Goal: Task Accomplishment & Management: Use online tool/utility

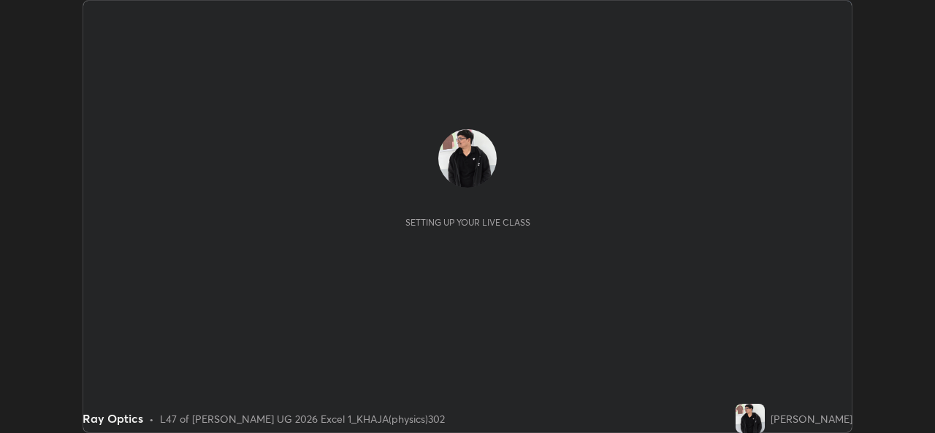
scroll to position [433, 935]
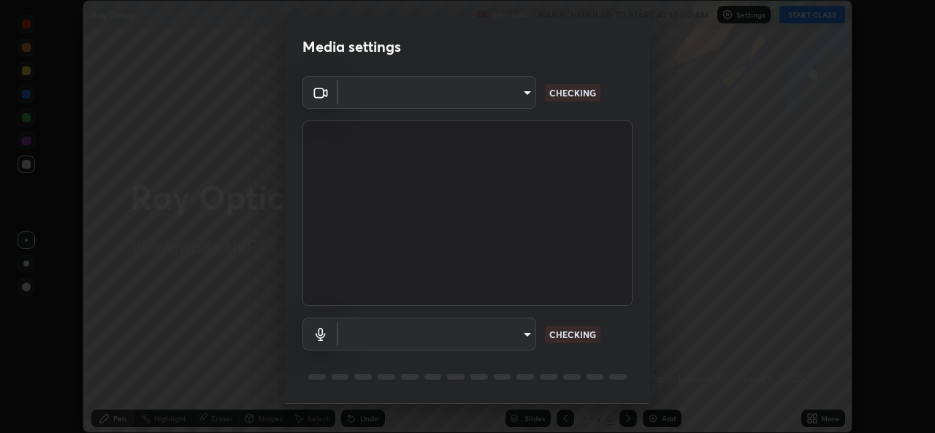
type input "0064ea84de2a44cc79998f9e6e3b0ad63f42f17a352596ba89907dc5edd5337d"
type input "58607b703642ea8febc930dd44be96d875f7454fb47eda916e47e6c7df2e1242"
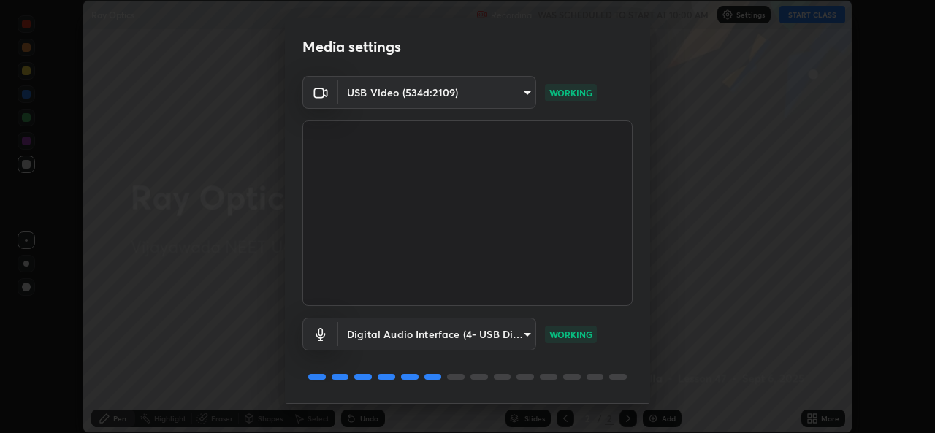
scroll to position [46, 0]
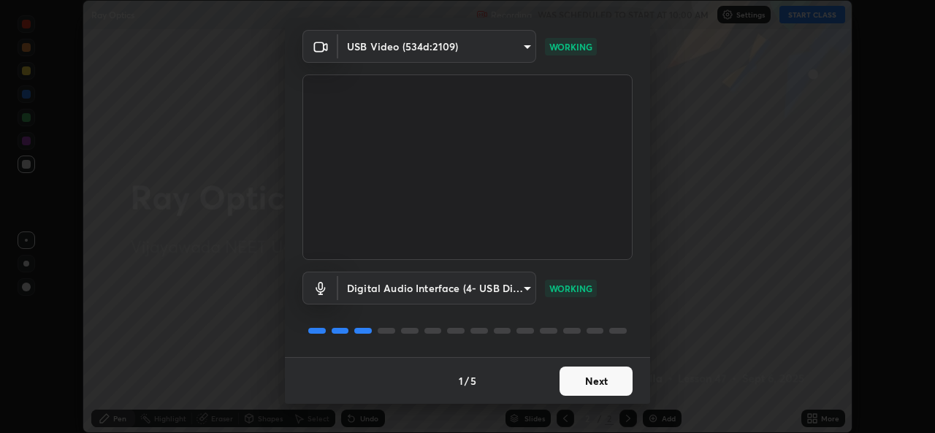
click at [599, 384] on button "Next" at bounding box center [595, 381] width 73 height 29
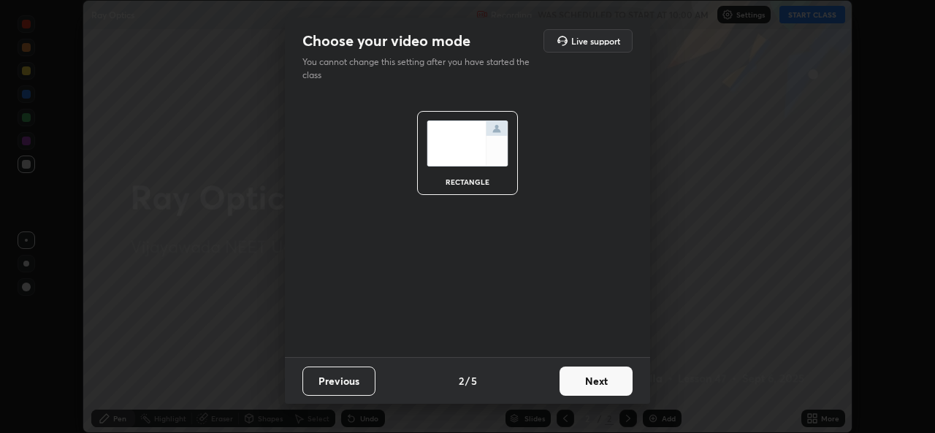
scroll to position [0, 0]
click at [611, 379] on button "Next" at bounding box center [595, 381] width 73 height 29
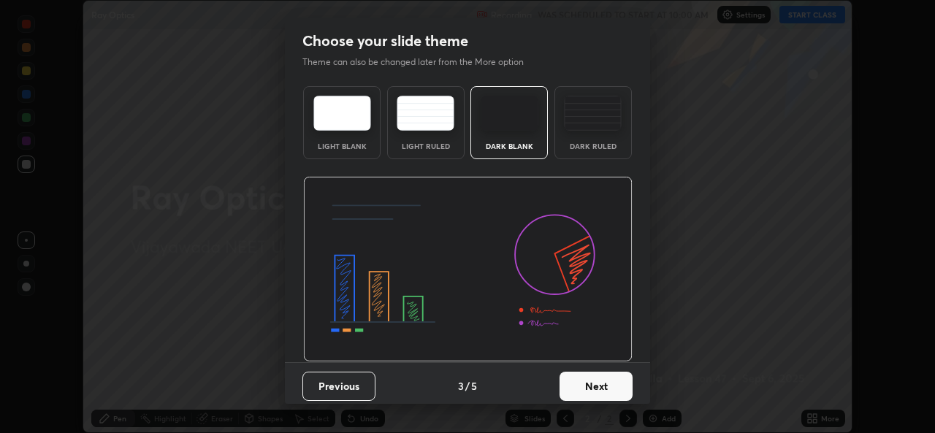
click at [611, 388] on button "Next" at bounding box center [595, 386] width 73 height 29
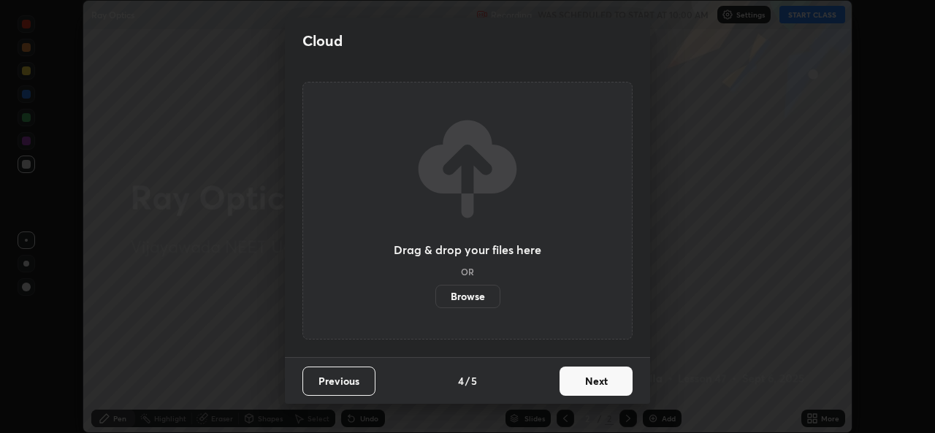
click at [605, 378] on button "Next" at bounding box center [595, 381] width 73 height 29
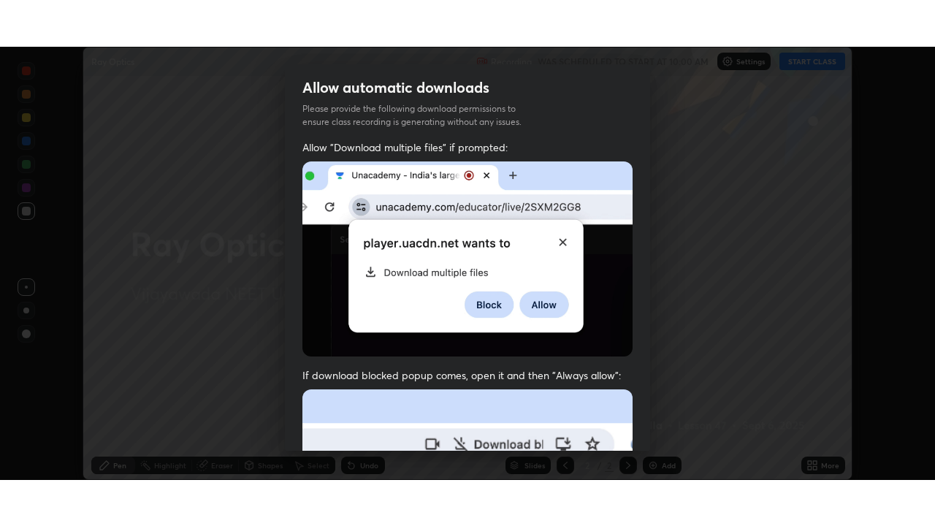
scroll to position [344, 0]
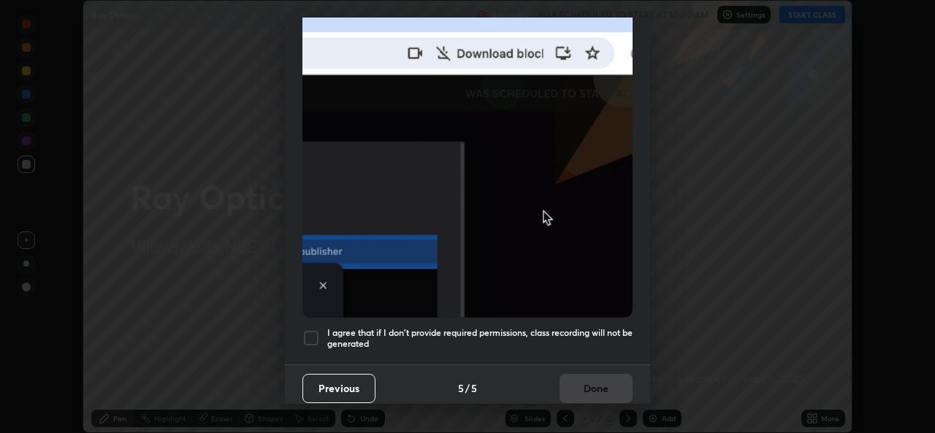
click at [315, 329] on div at bounding box center [311, 338] width 18 height 18
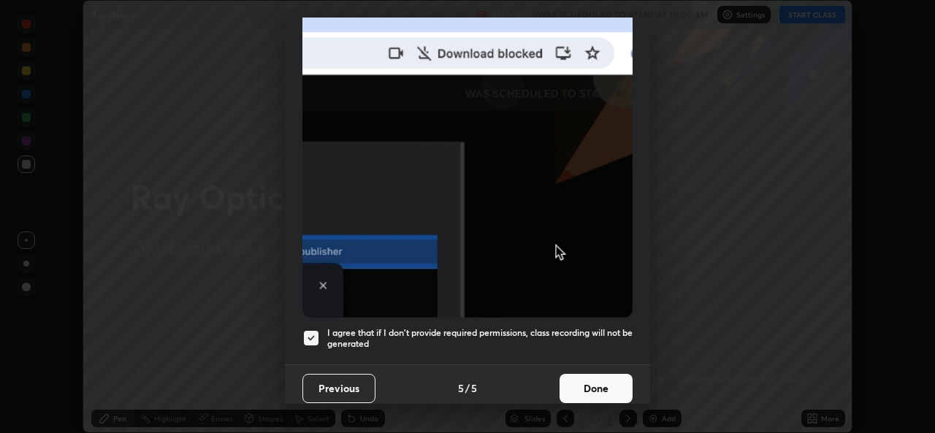
click at [599, 377] on button "Done" at bounding box center [595, 388] width 73 height 29
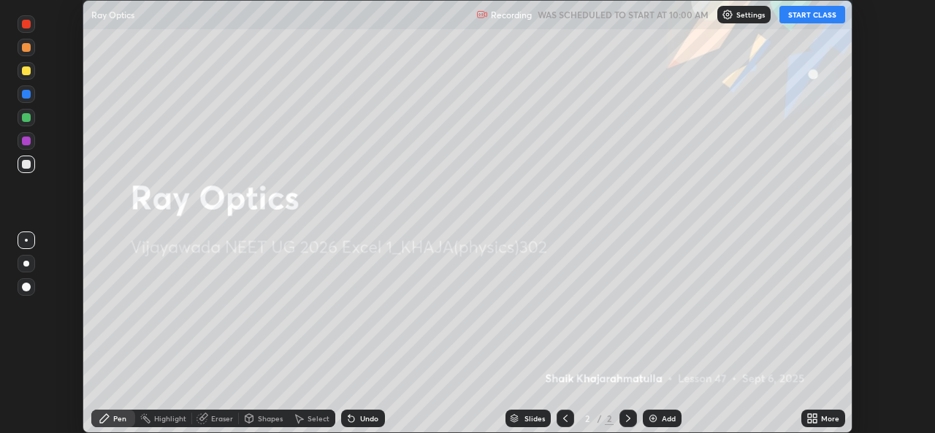
click at [821, 14] on button "START CLASS" at bounding box center [812, 15] width 66 height 18
click at [825, 421] on div "More" at bounding box center [830, 418] width 18 height 7
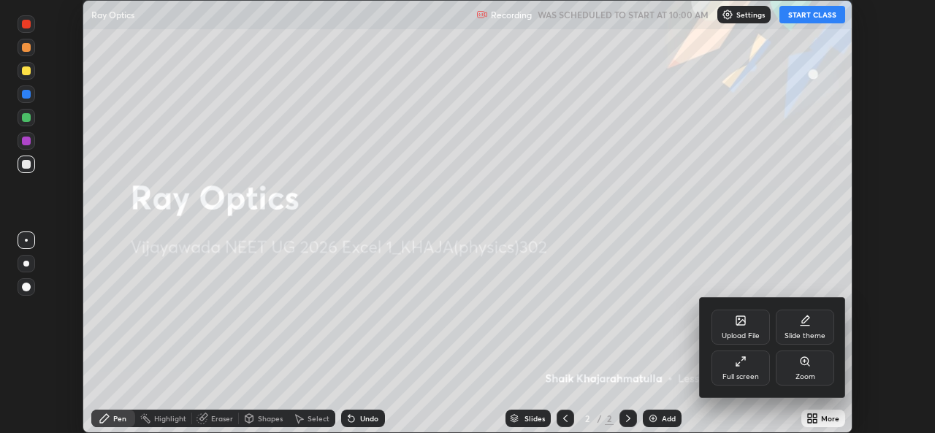
click at [751, 375] on div "Full screen" at bounding box center [740, 376] width 37 height 7
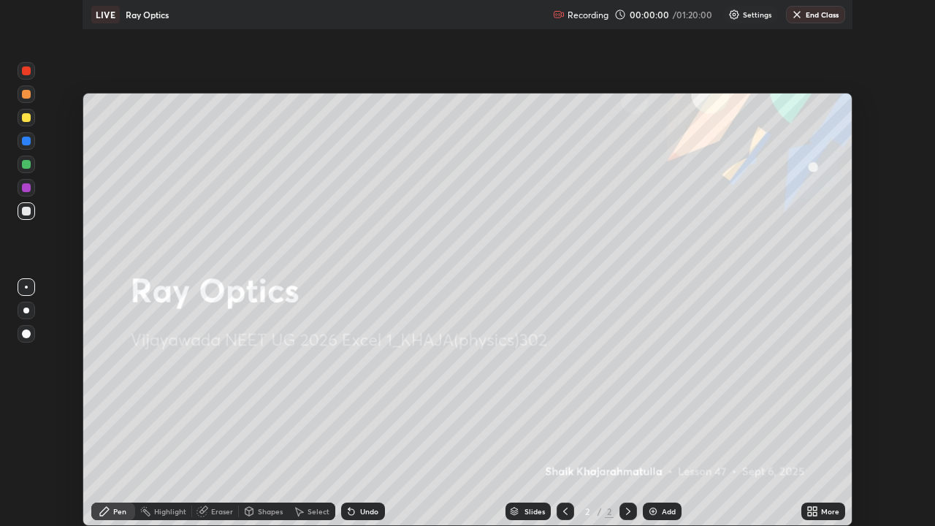
scroll to position [526, 935]
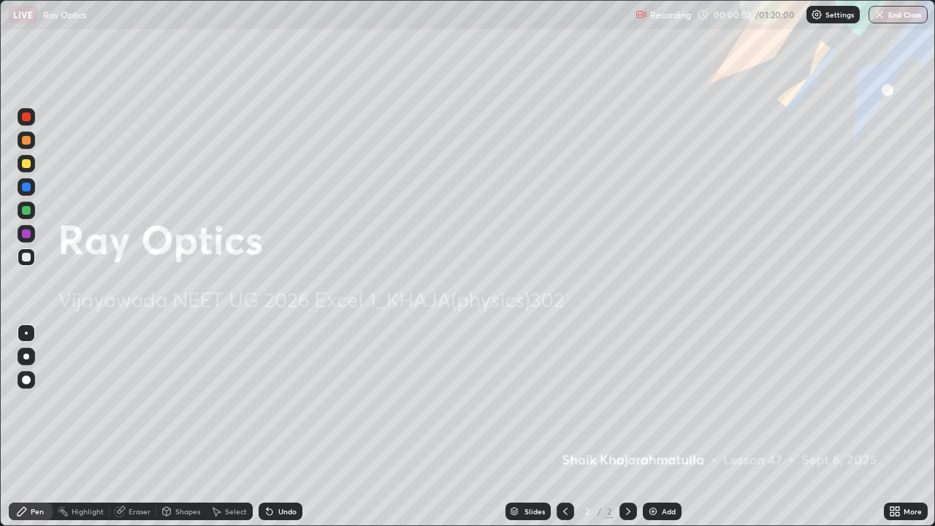
click at [662, 432] on div "Add" at bounding box center [669, 510] width 14 height 7
